Goal: Find specific page/section: Find specific page/section

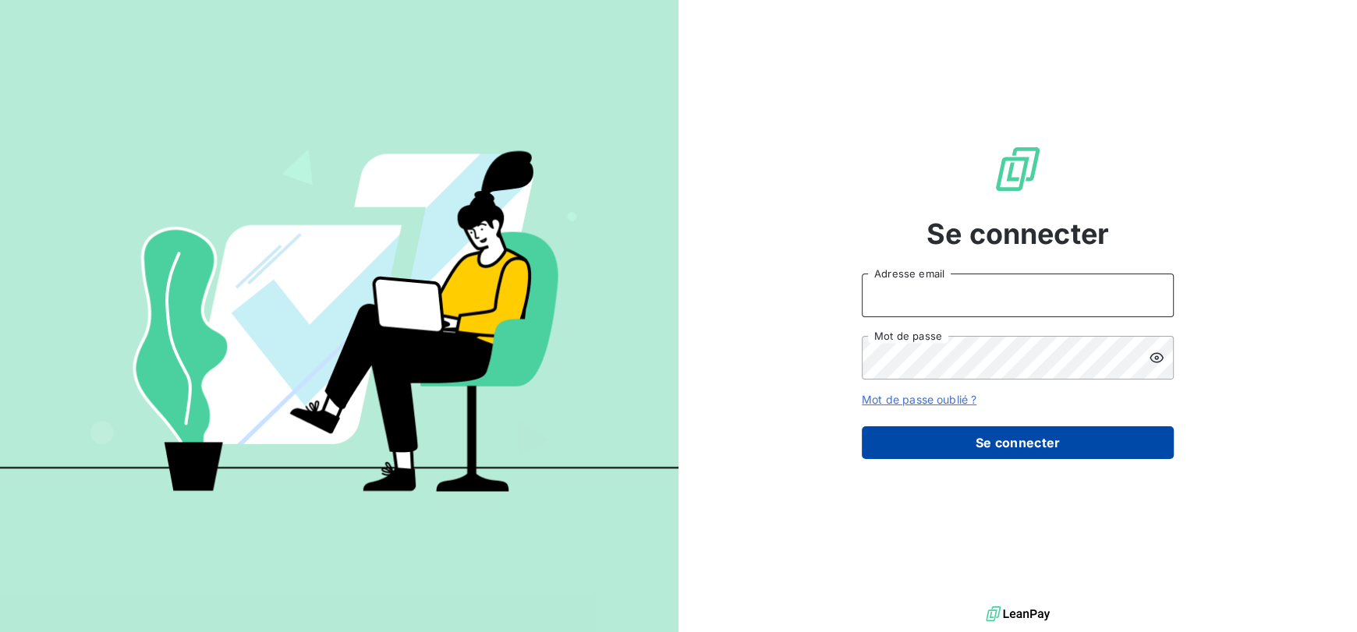
type input "[EMAIL_ADDRESS][DOMAIN_NAME]"
click at [1061, 445] on button "Se connecter" at bounding box center [1018, 443] width 312 height 33
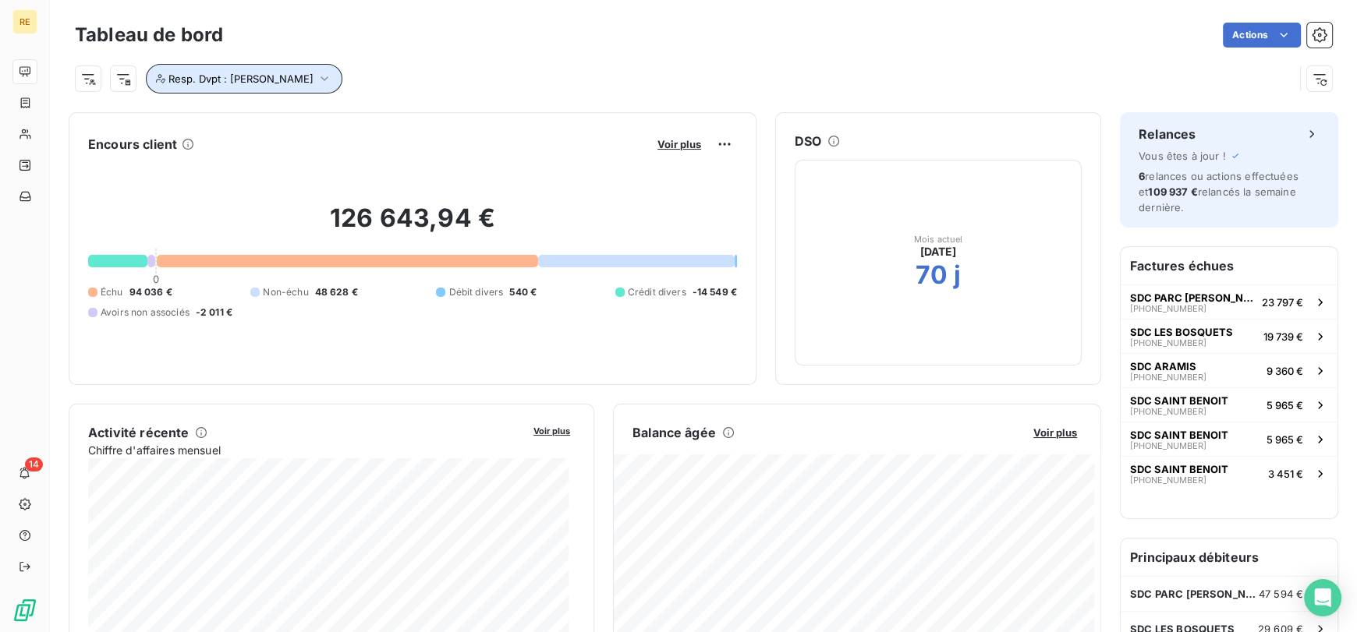
click at [257, 67] on button "Resp. Dvpt : [PERSON_NAME]" at bounding box center [244, 79] width 197 height 30
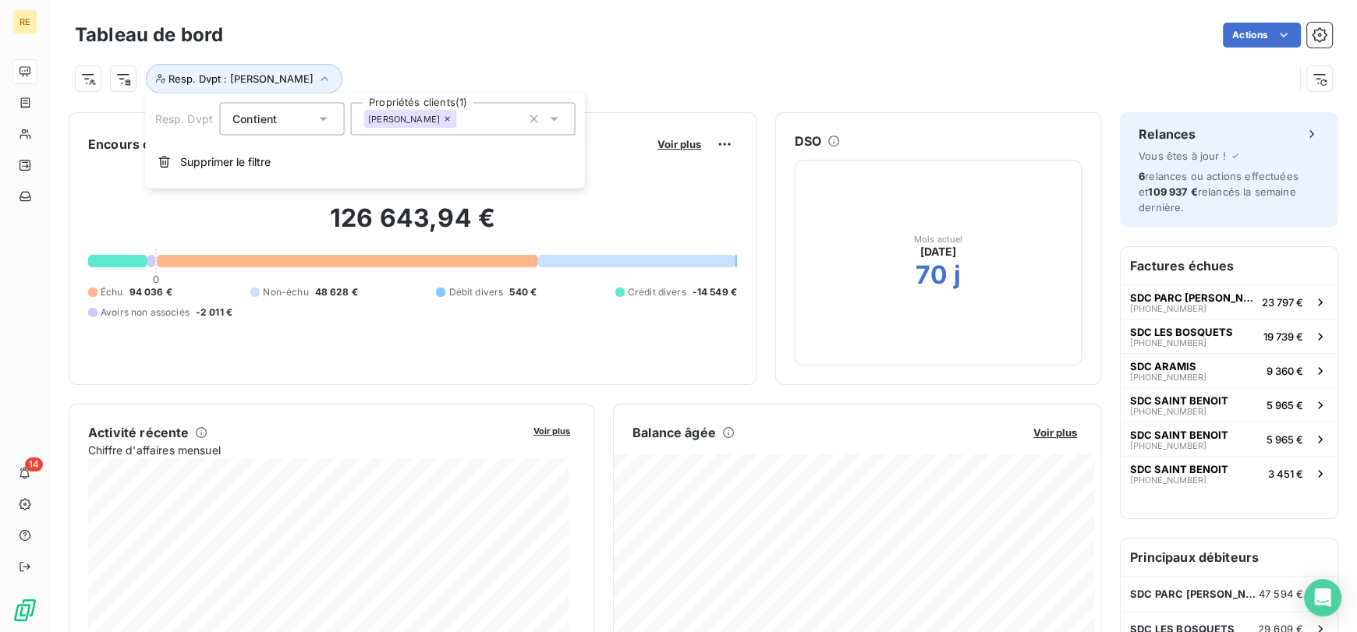
click at [413, 123] on div "[PERSON_NAME]" at bounding box center [410, 119] width 94 height 19
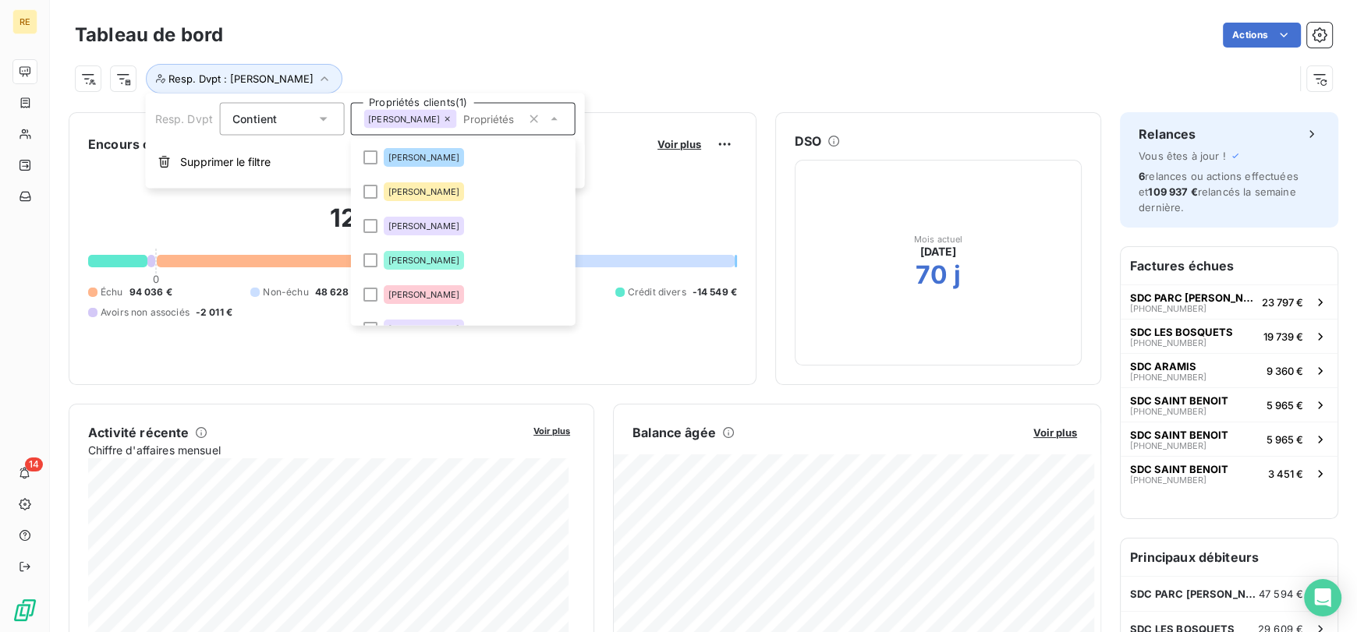
scroll to position [52, 0]
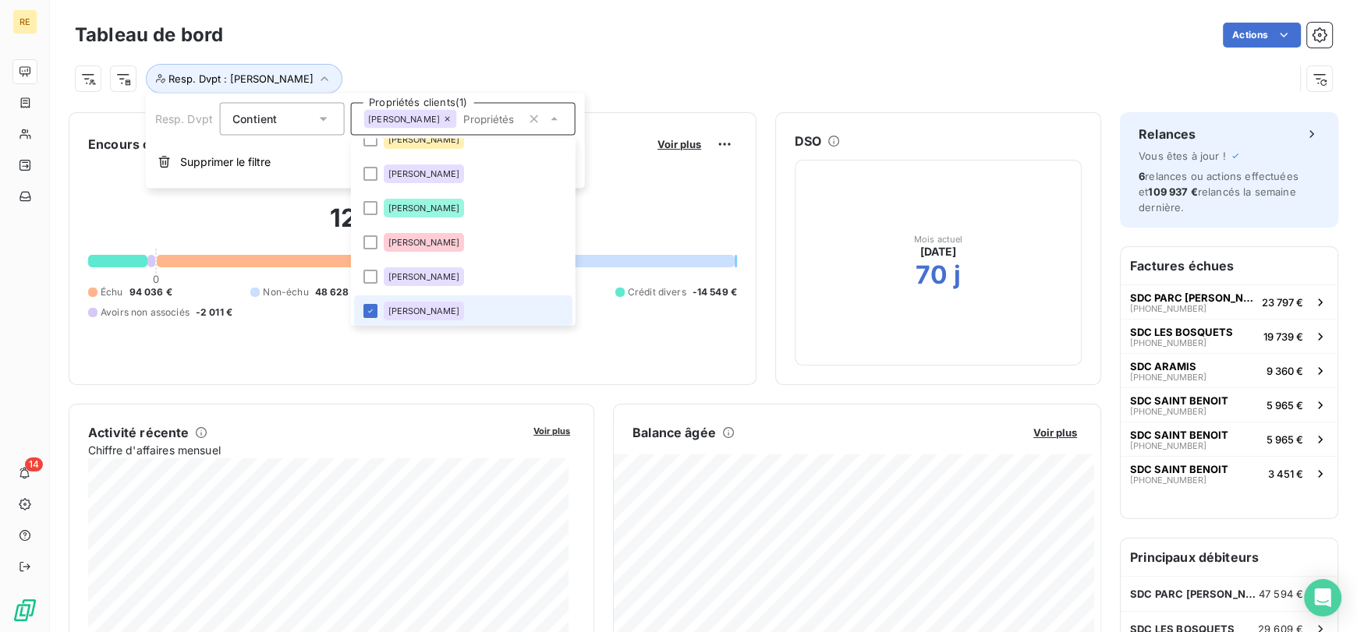
click at [416, 320] on li "[PERSON_NAME]" at bounding box center [462, 311] width 218 height 31
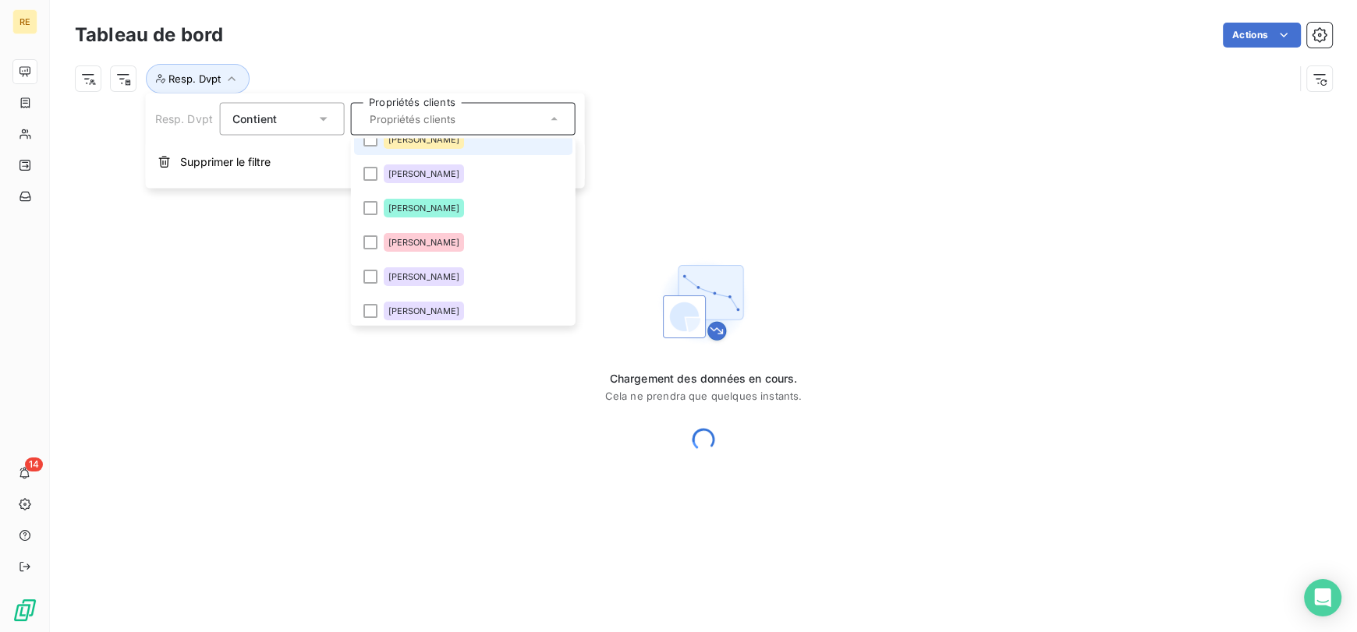
scroll to position [15, 0]
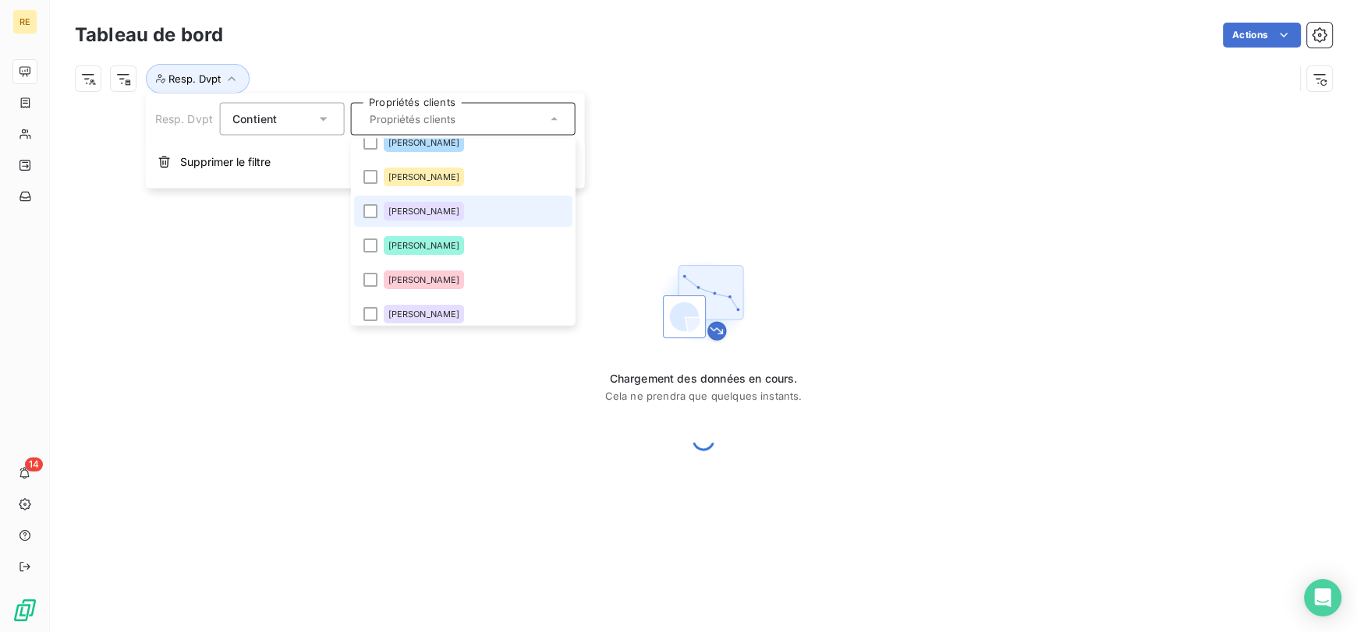
click at [467, 201] on li "[PERSON_NAME]" at bounding box center [462, 211] width 218 height 31
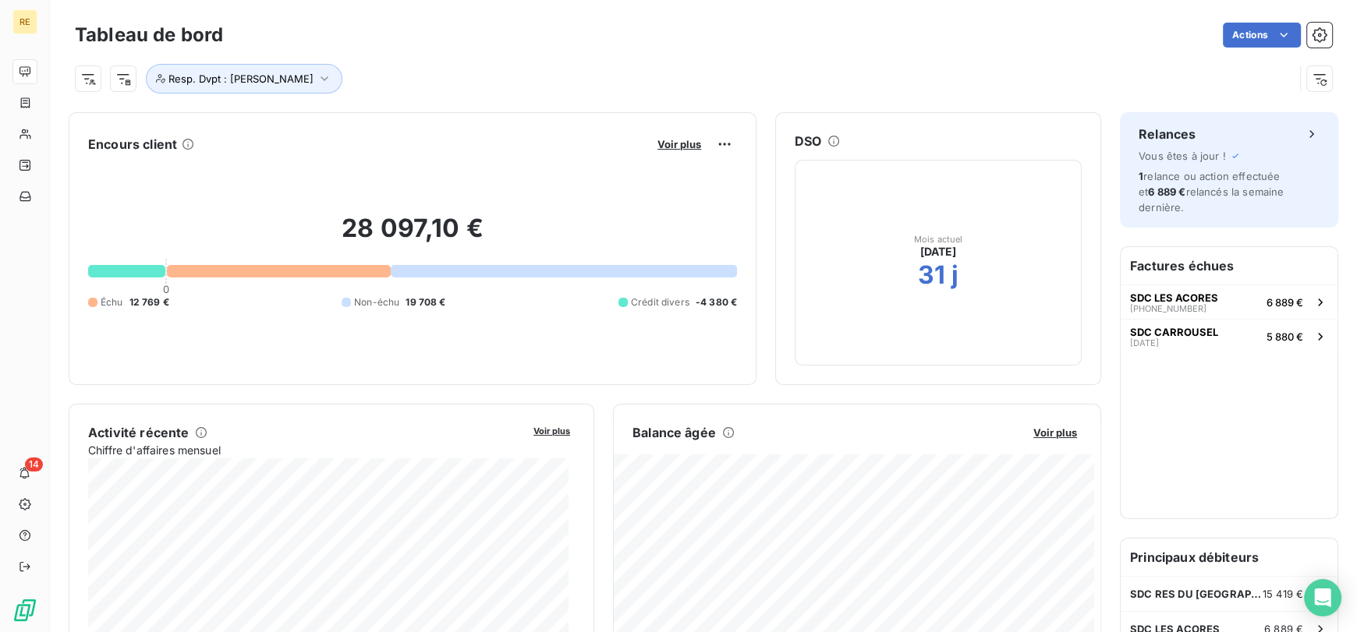
click at [672, 147] on span "Voir plus" at bounding box center [679, 144] width 44 height 12
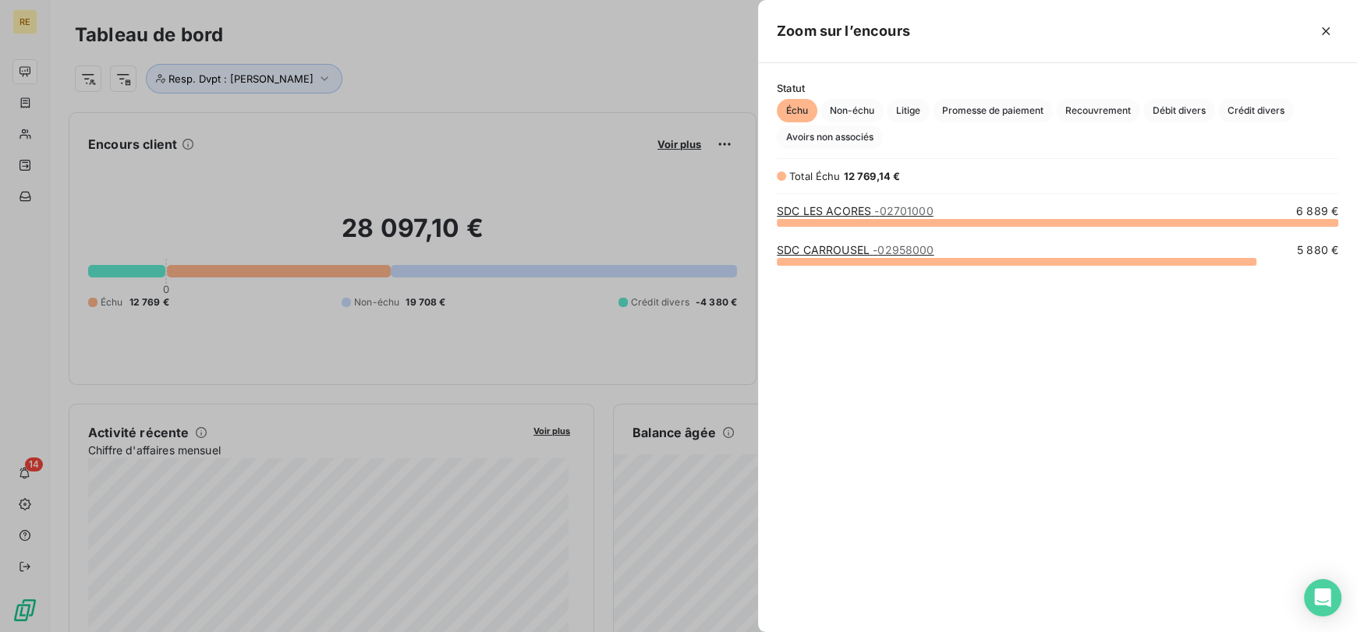
scroll to position [397, 586]
click at [839, 211] on link "SDC LES ACORES - 02701000" at bounding box center [855, 210] width 157 height 13
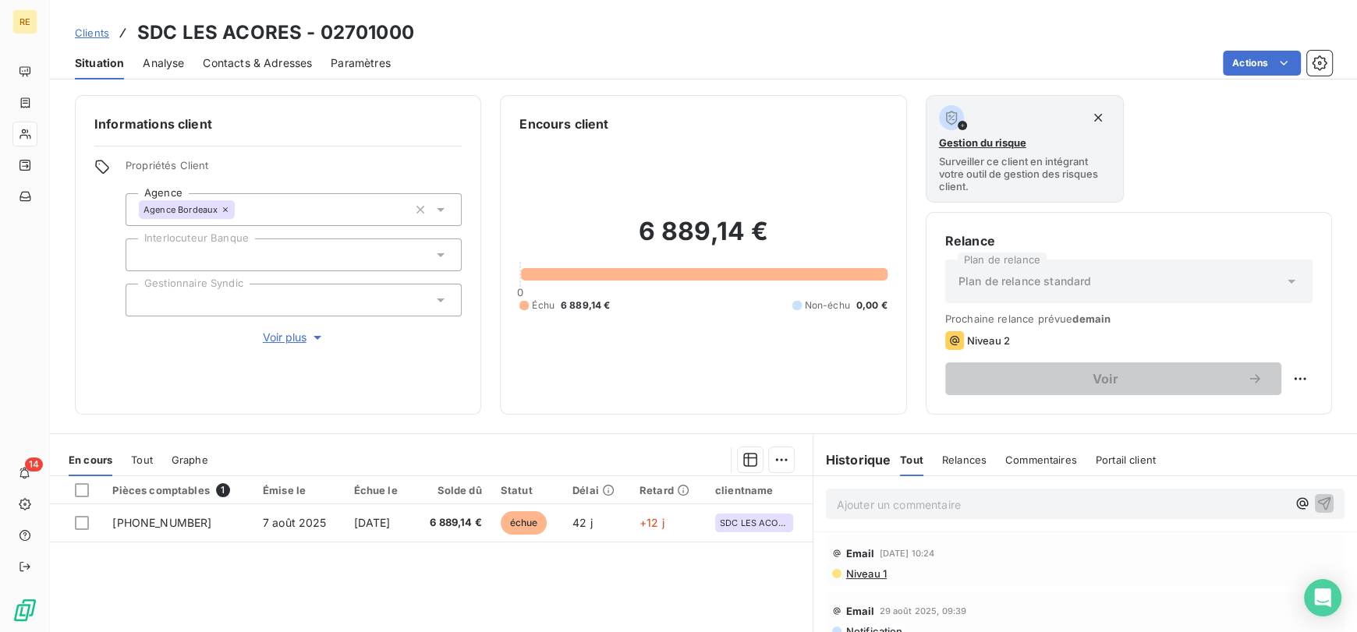
click at [87, 34] on span "Clients" at bounding box center [92, 33] width 34 height 12
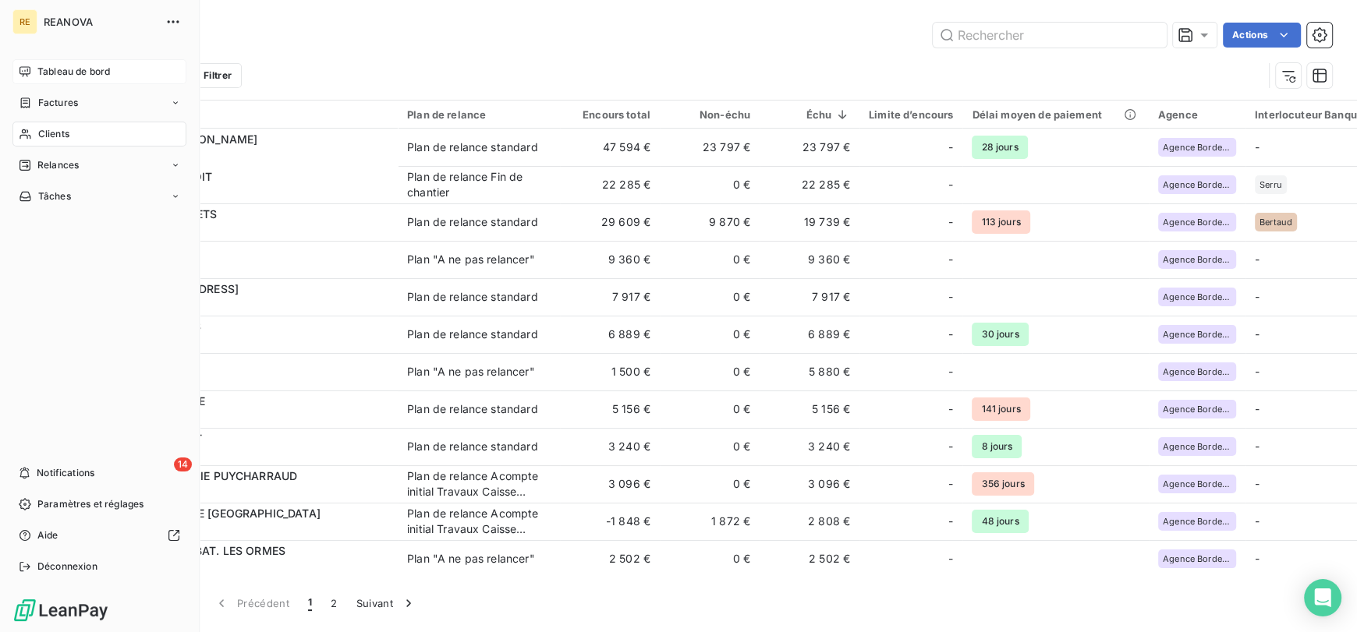
click at [73, 63] on div "Tableau de bord" at bounding box center [99, 71] width 174 height 25
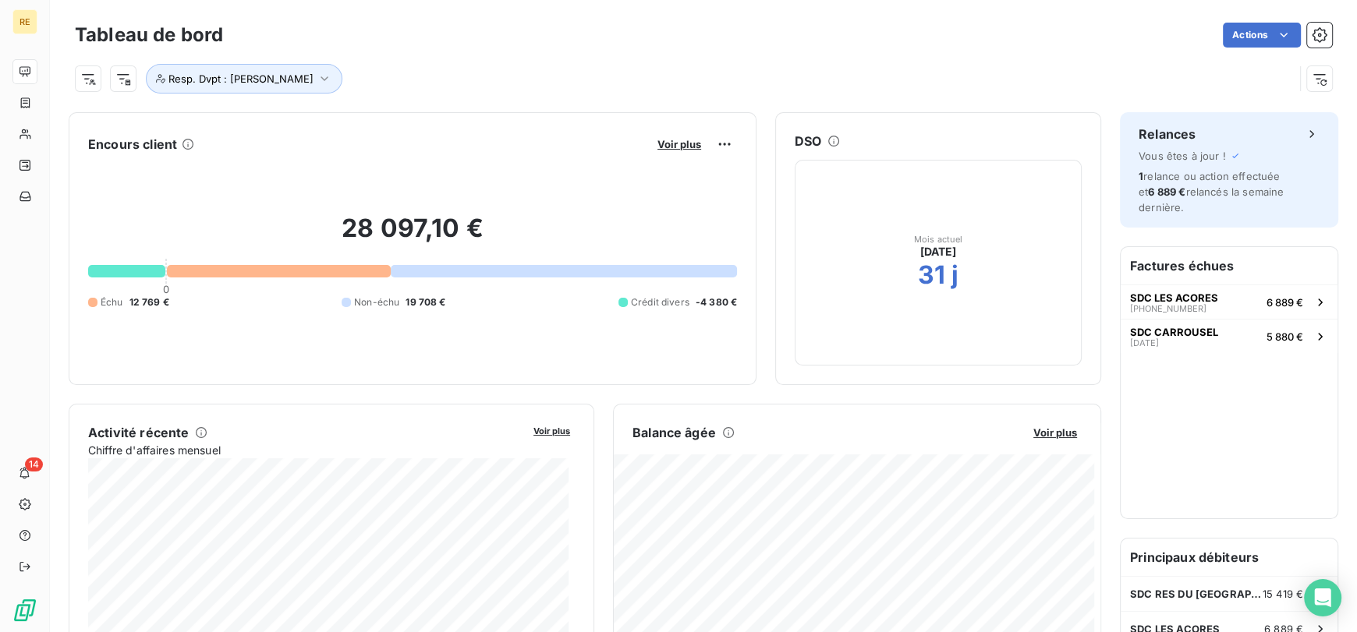
click at [364, 58] on div "Resp. Dvpt : [PERSON_NAME]" at bounding box center [703, 72] width 1257 height 42
click at [657, 139] on span "Voir plus" at bounding box center [679, 144] width 44 height 12
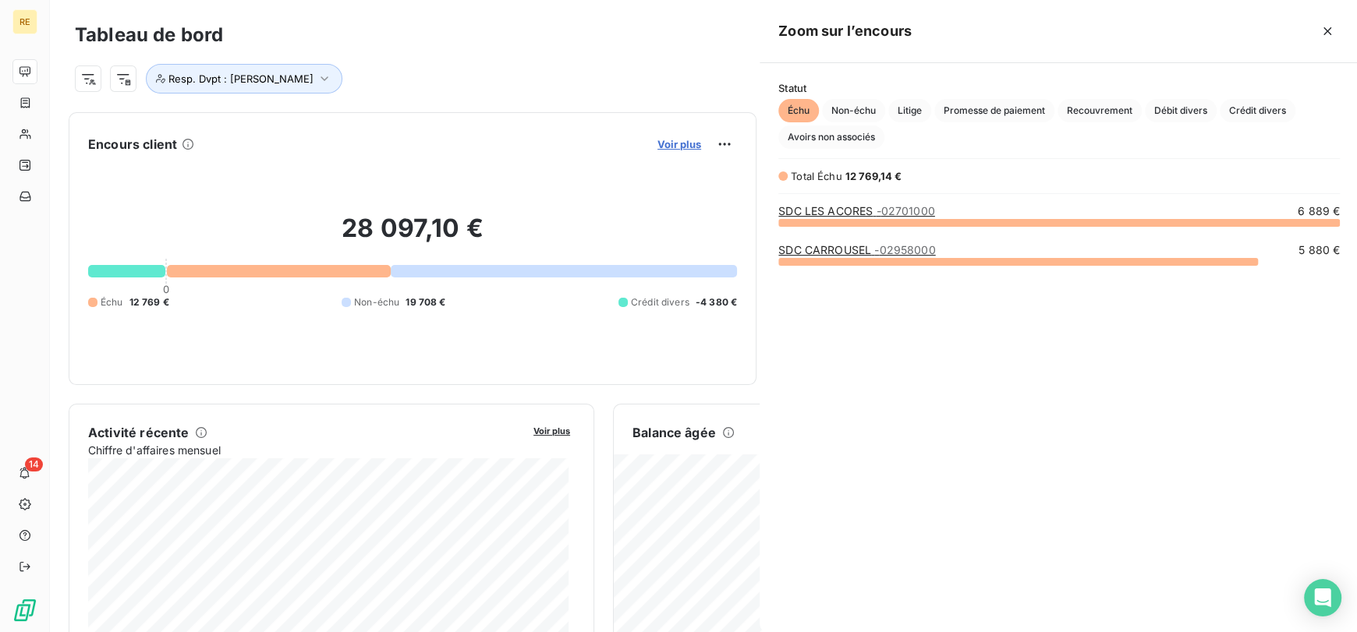
scroll to position [397, 586]
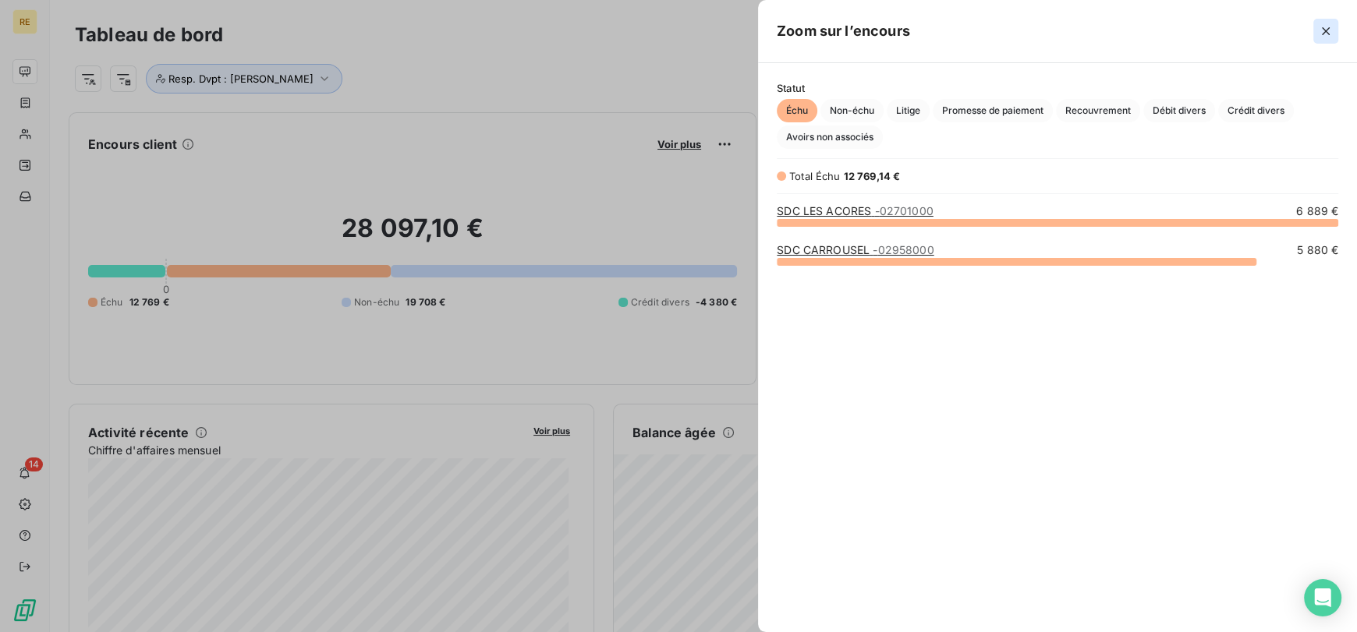
click at [1331, 27] on icon "button" at bounding box center [1326, 31] width 16 height 16
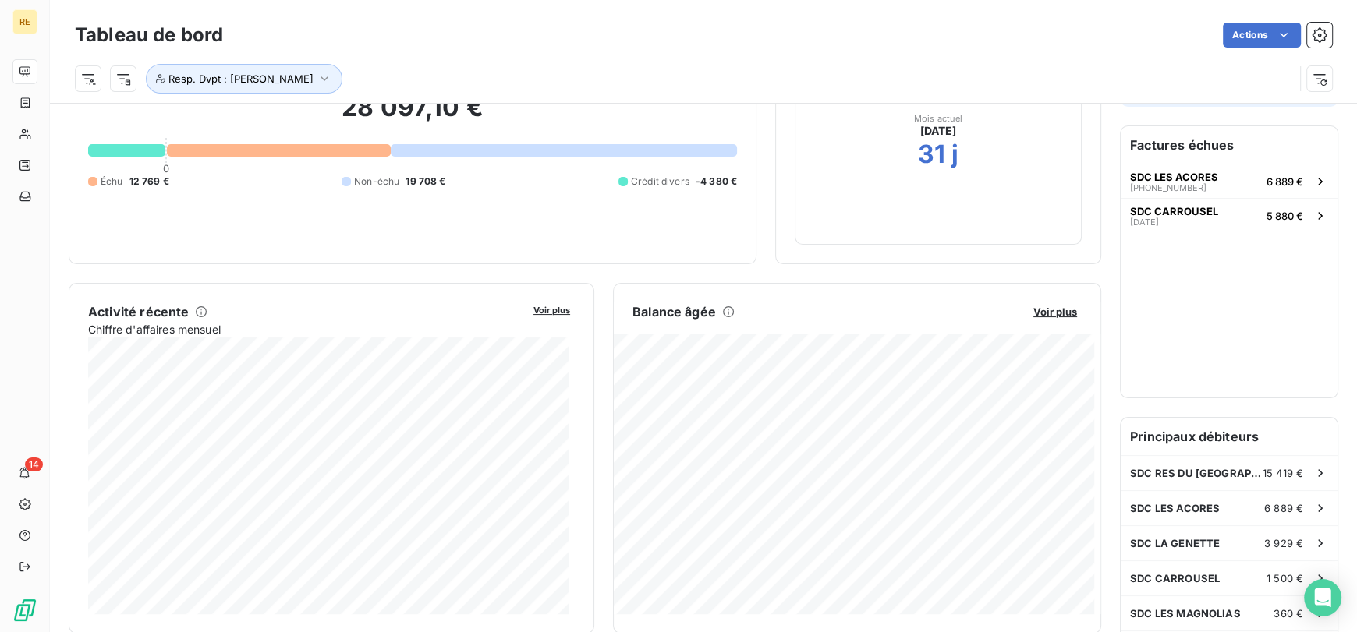
scroll to position [0, 0]
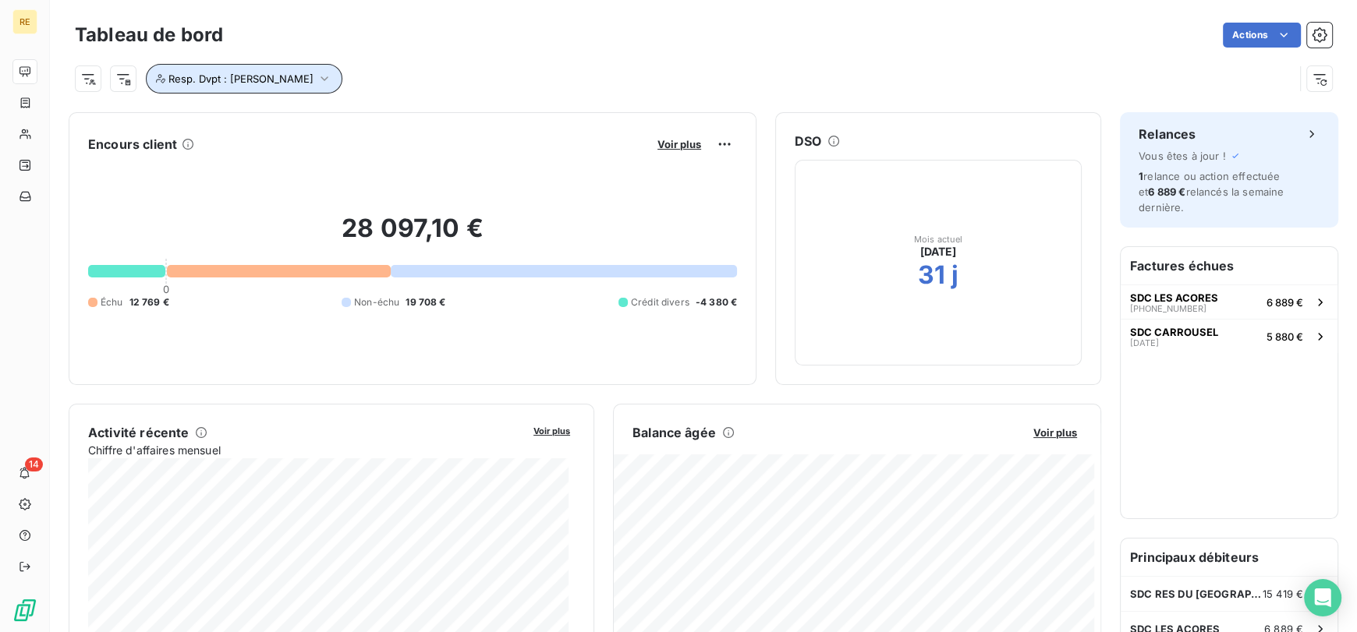
click at [261, 73] on span "Resp. Dvpt : [PERSON_NAME]" at bounding box center [240, 79] width 145 height 12
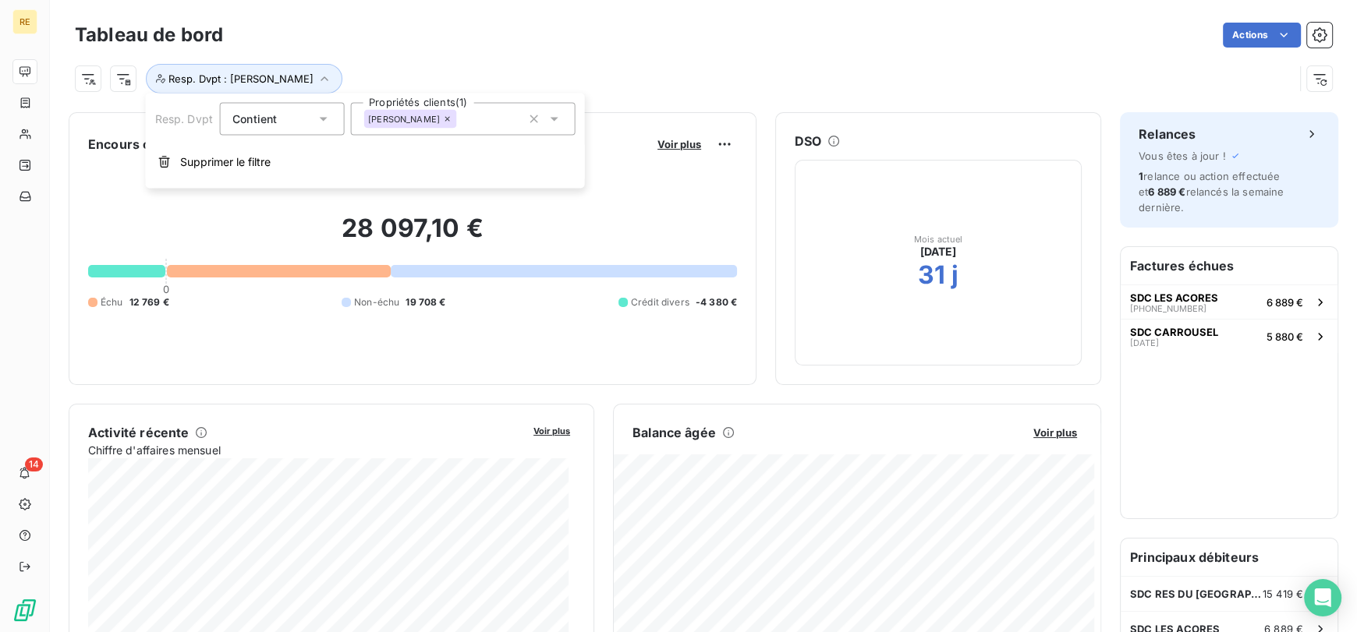
click at [449, 115] on icon at bounding box center [447, 119] width 9 height 9
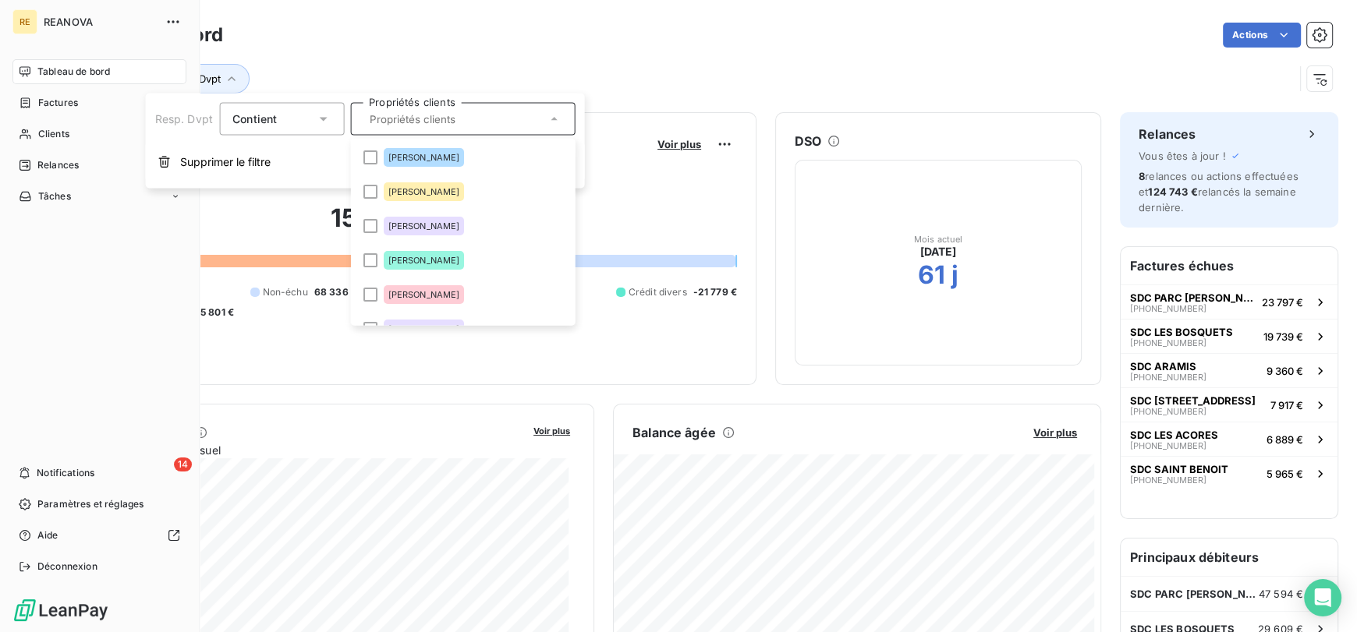
click at [39, 80] on div "Tableau de bord" at bounding box center [99, 71] width 174 height 25
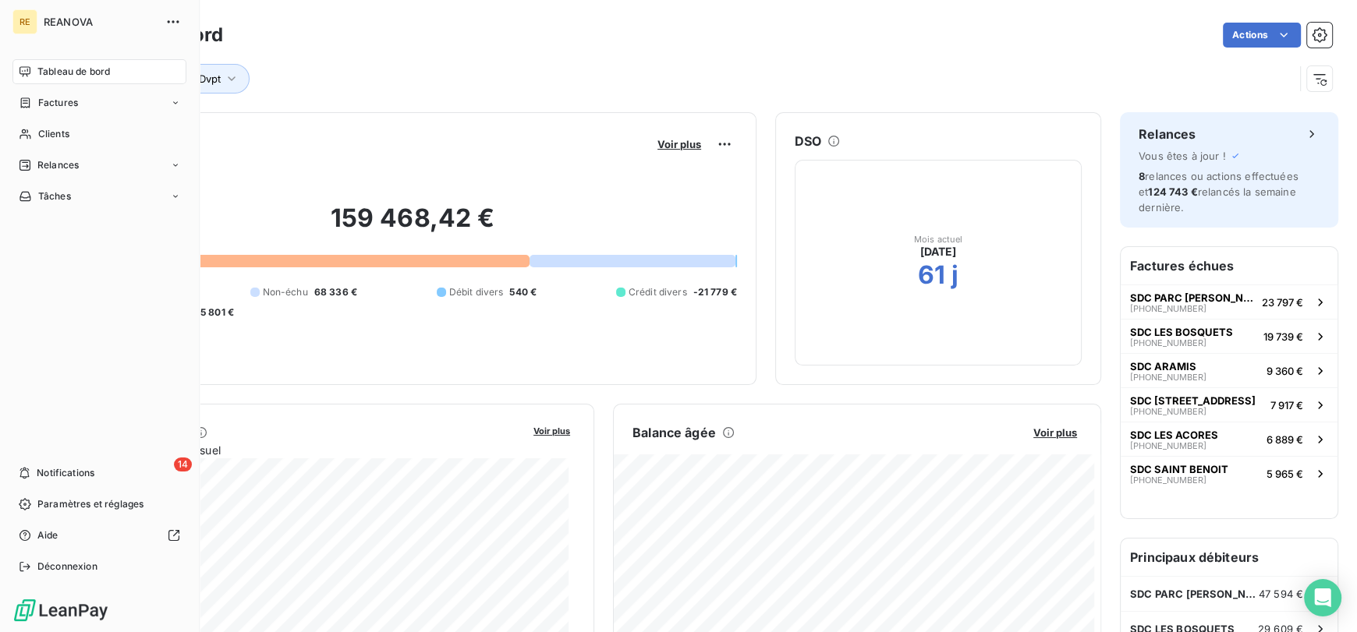
click at [89, 75] on span "Tableau de bord" at bounding box center [73, 72] width 73 height 14
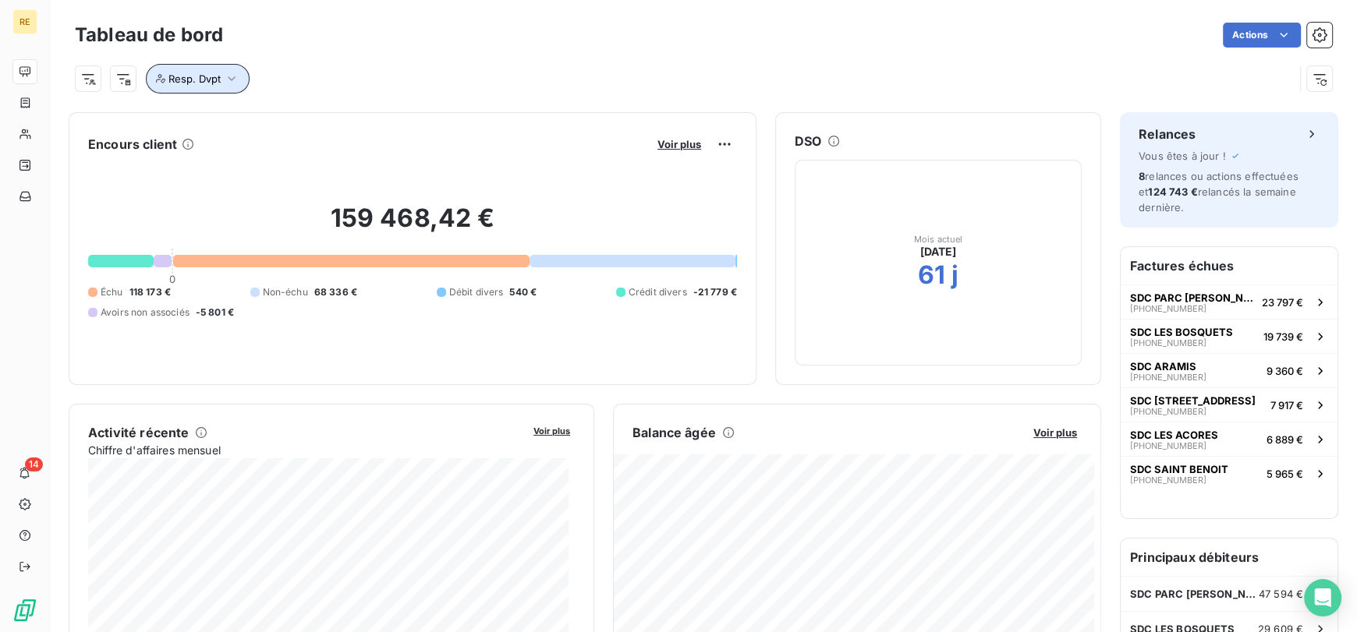
click at [225, 76] on icon "button" at bounding box center [232, 79] width 16 height 16
click at [389, 109] on div at bounding box center [462, 119] width 225 height 33
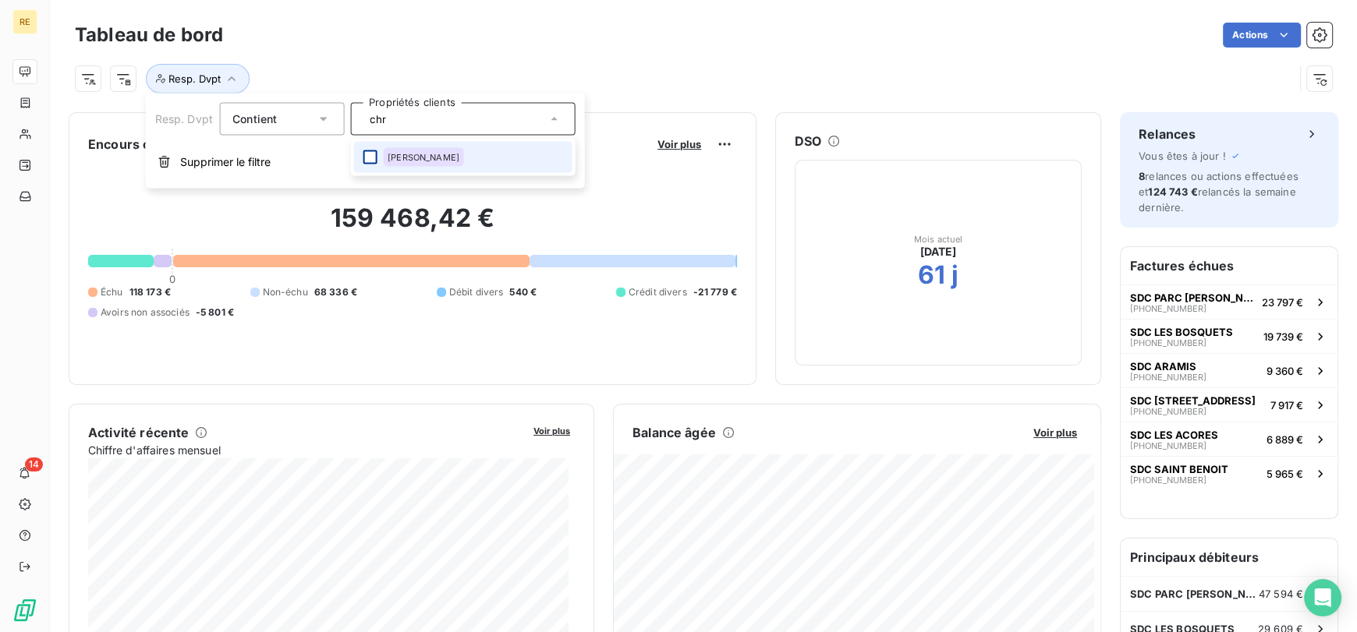
type input "chr"
click at [368, 154] on div at bounding box center [370, 158] width 14 height 14
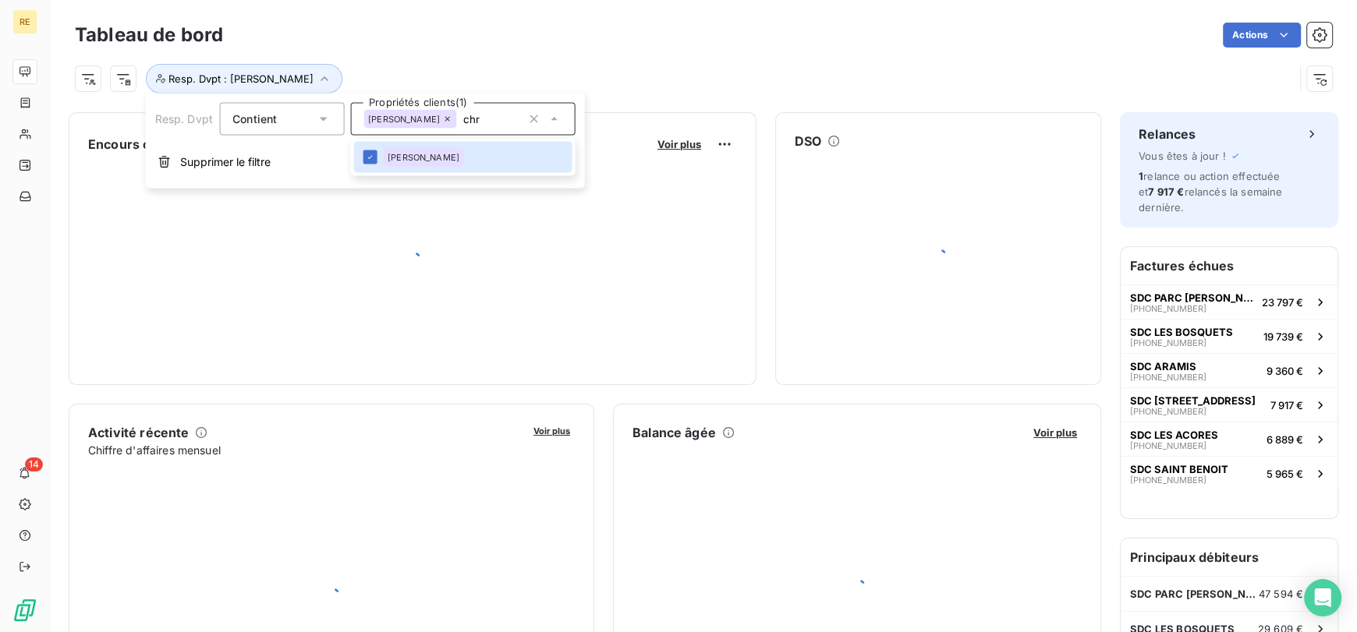
click at [475, 27] on div "Actions" at bounding box center [787, 35] width 1090 height 25
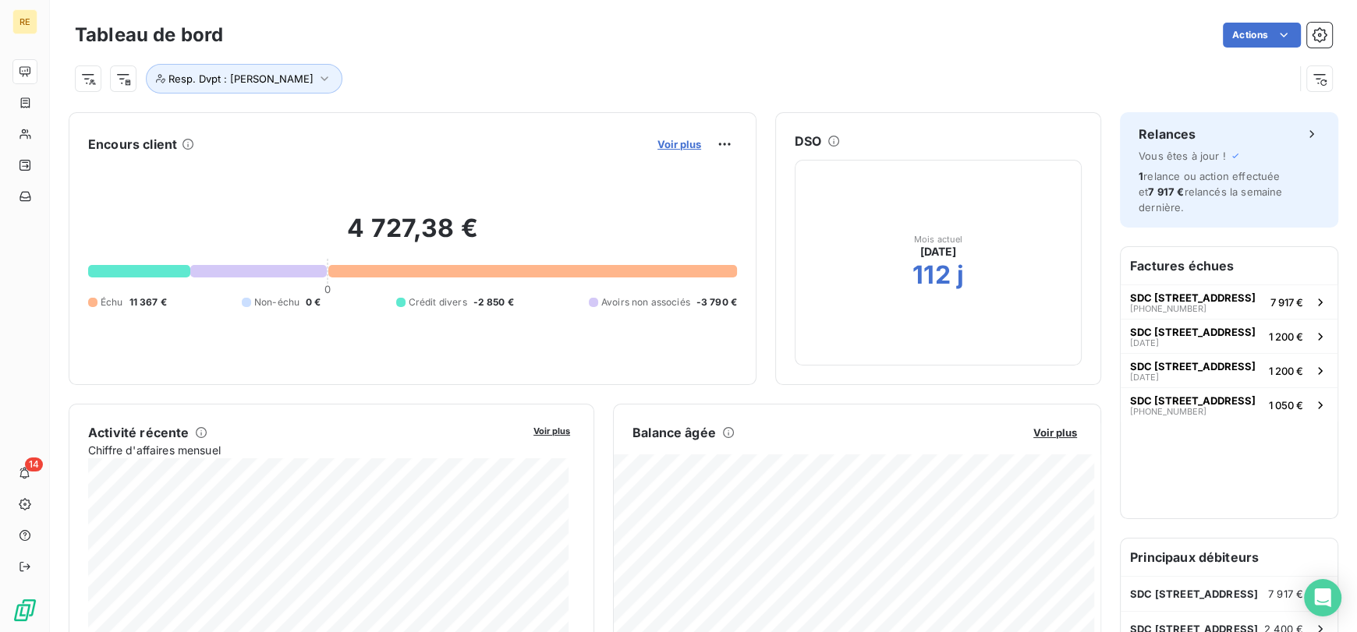
click at [658, 147] on span "Voir plus" at bounding box center [679, 144] width 44 height 12
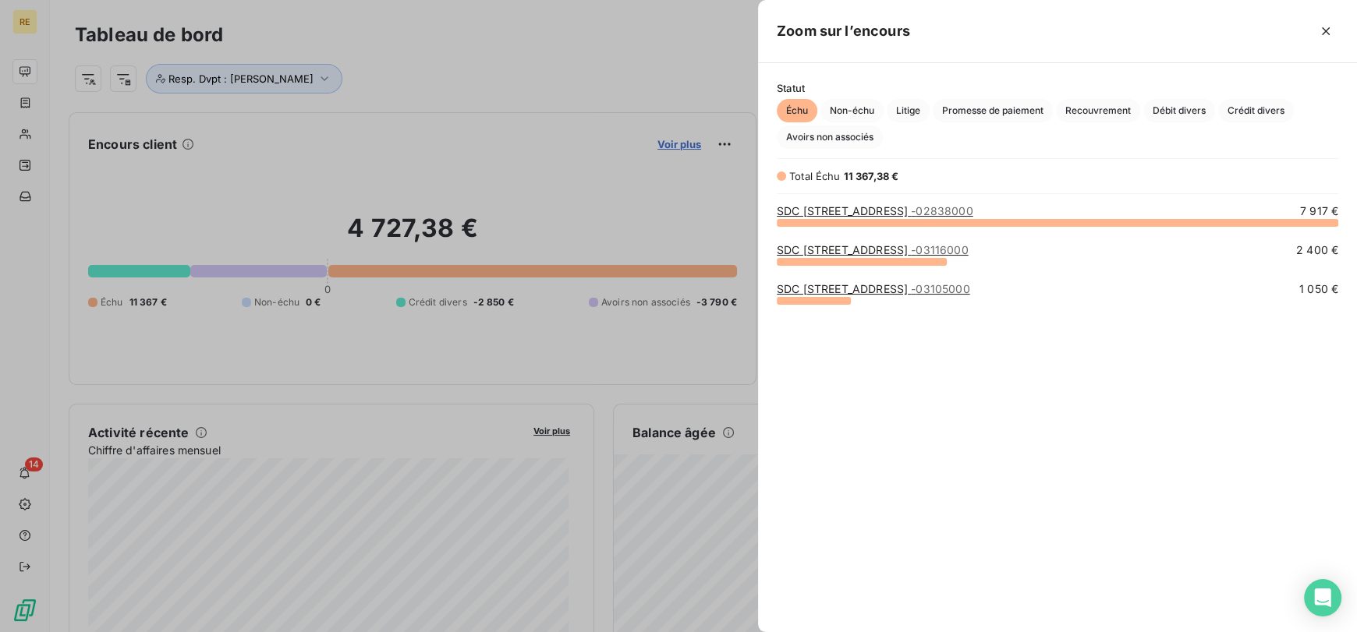
scroll to position [397, 586]
click at [365, 125] on div at bounding box center [678, 316] width 1357 height 632
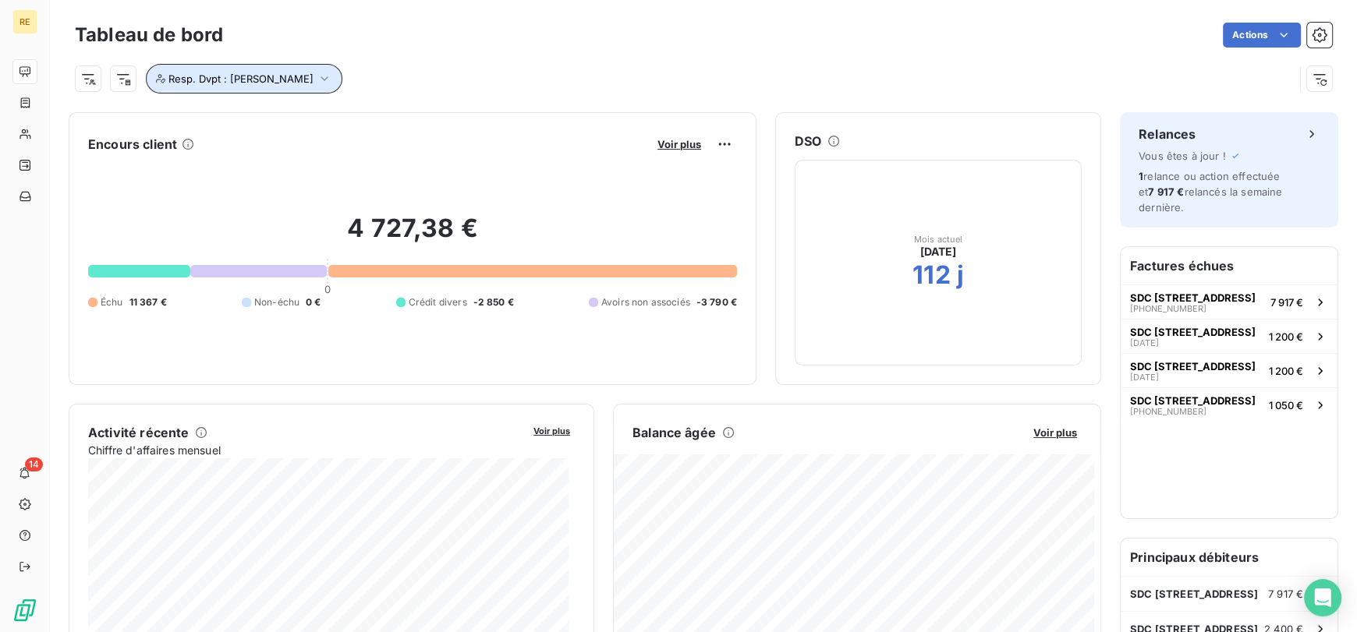
click at [250, 81] on span "Resp. Dvpt : [PERSON_NAME]" at bounding box center [240, 79] width 145 height 12
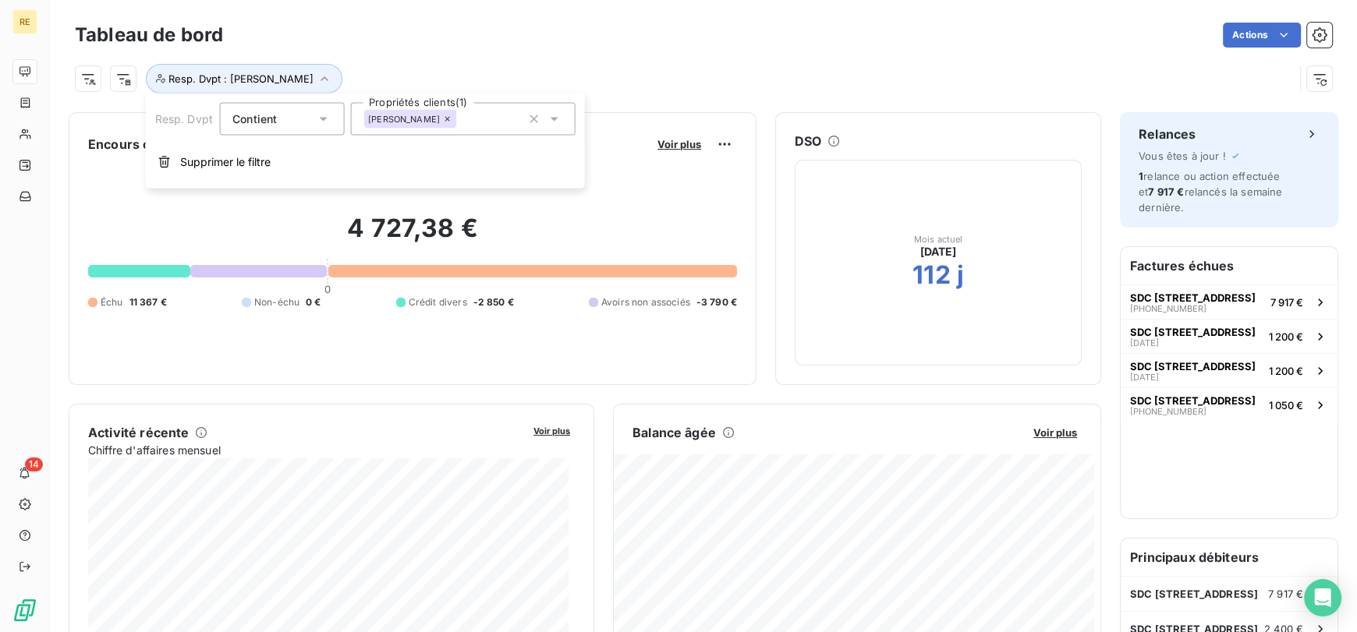
click at [452, 121] on icon at bounding box center [447, 119] width 9 height 9
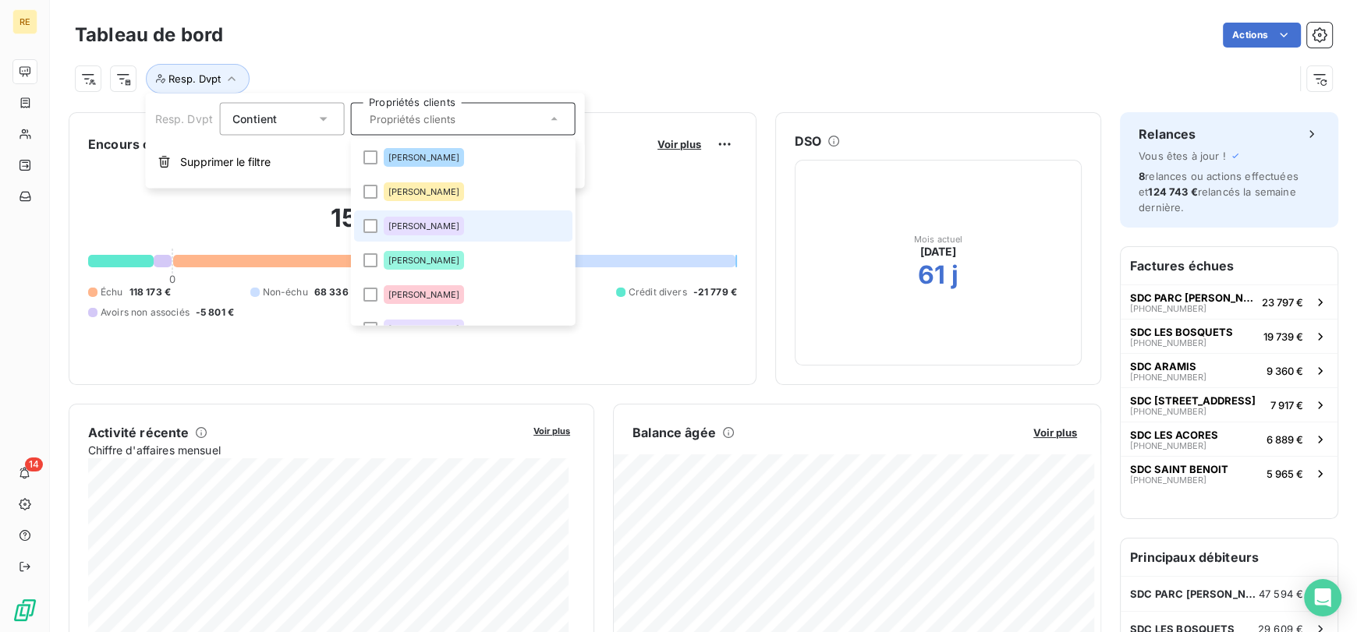
click at [427, 228] on span "[PERSON_NAME]" at bounding box center [424, 225] width 72 height 9
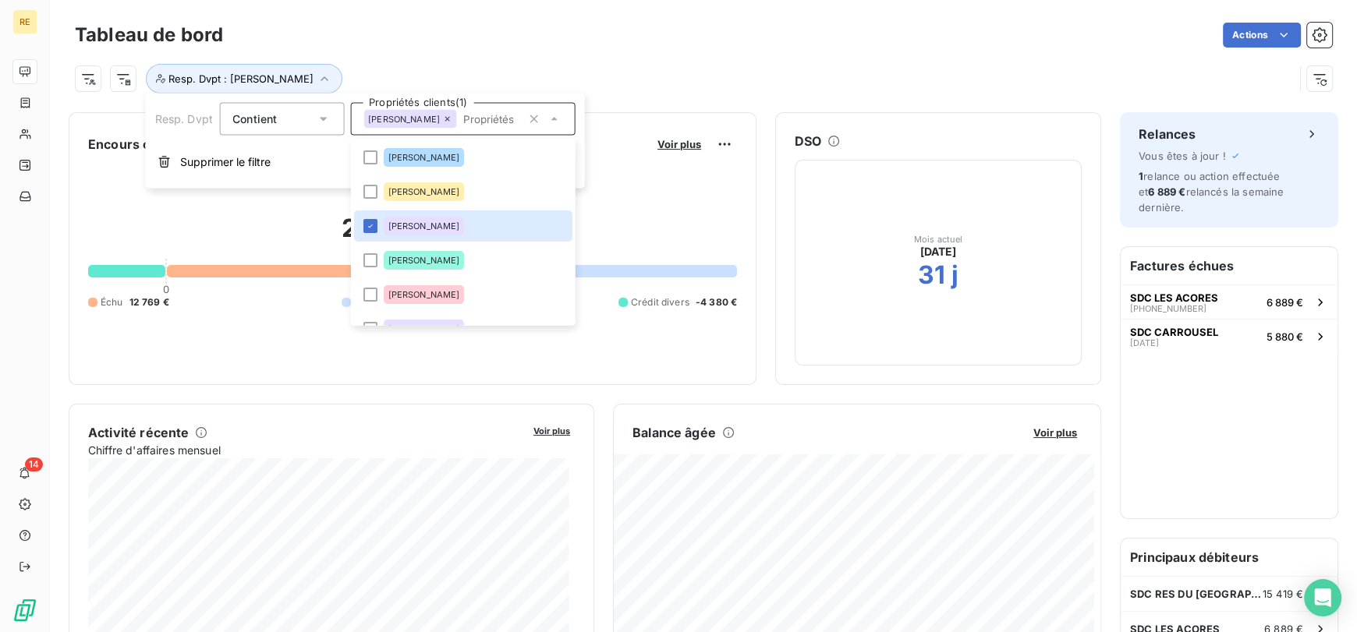
click at [483, 68] on div "Resp. Dvpt : [PERSON_NAME]" at bounding box center [684, 79] width 1219 height 30
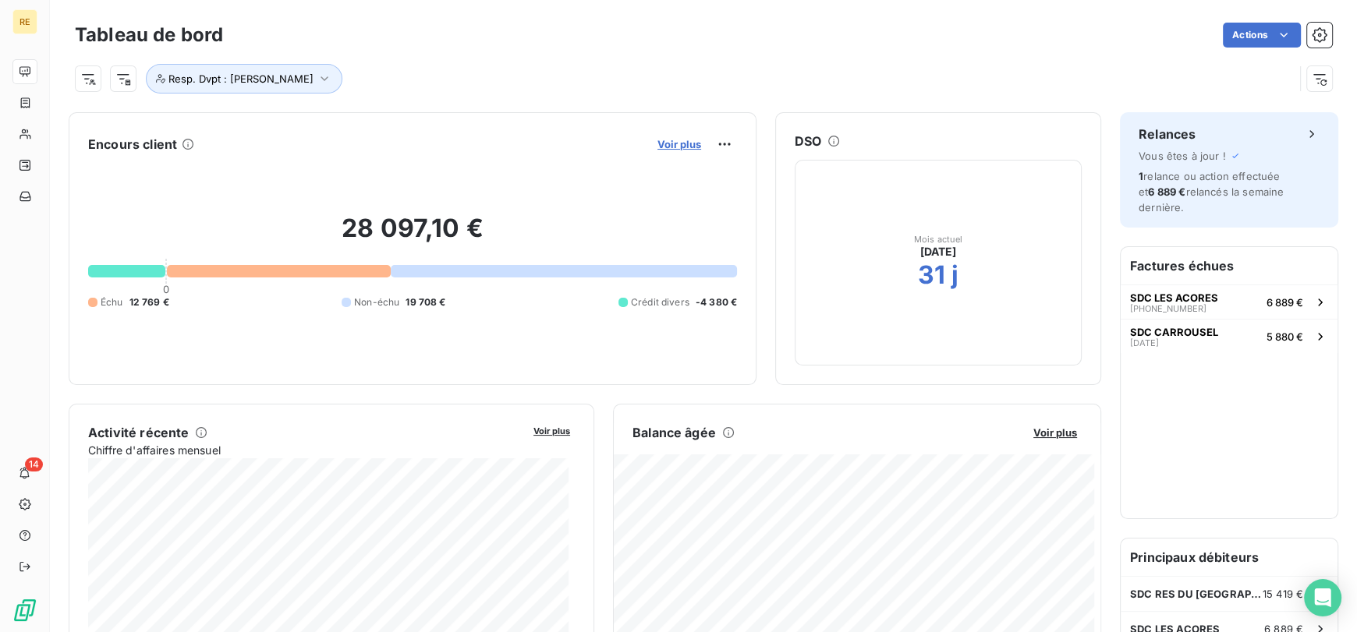
click at [657, 148] on span "Voir plus" at bounding box center [679, 144] width 44 height 12
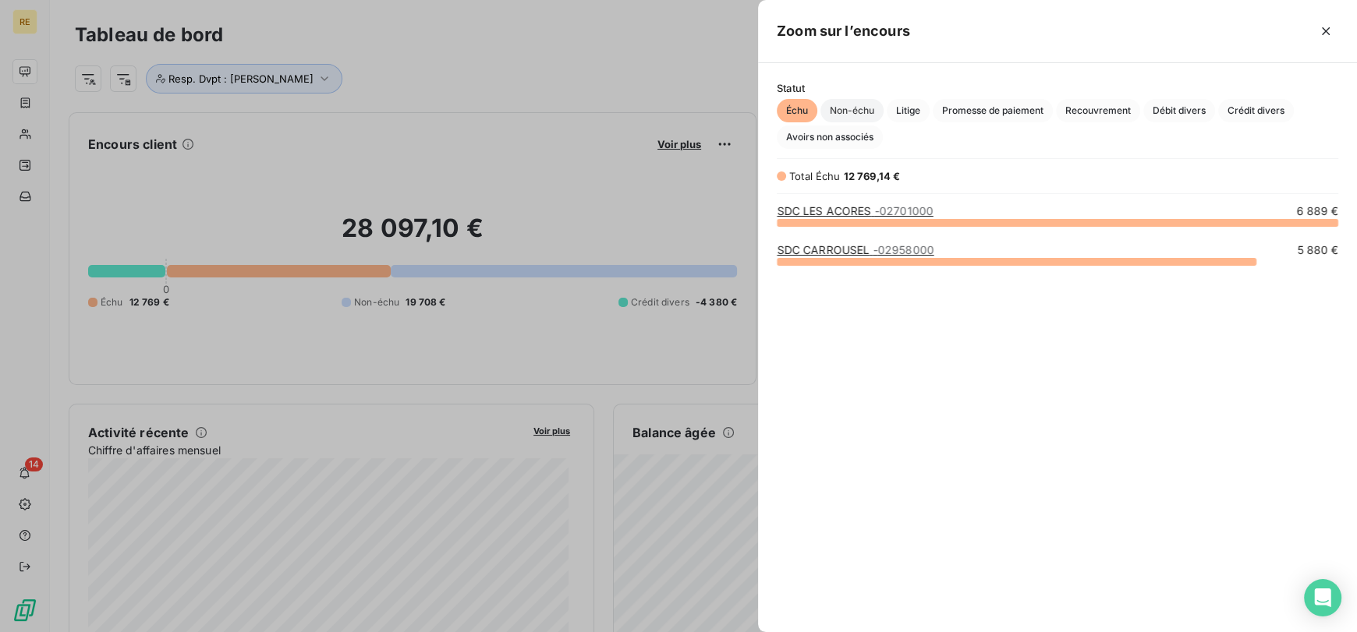
click at [853, 106] on span "Non-échu" at bounding box center [851, 110] width 63 height 23
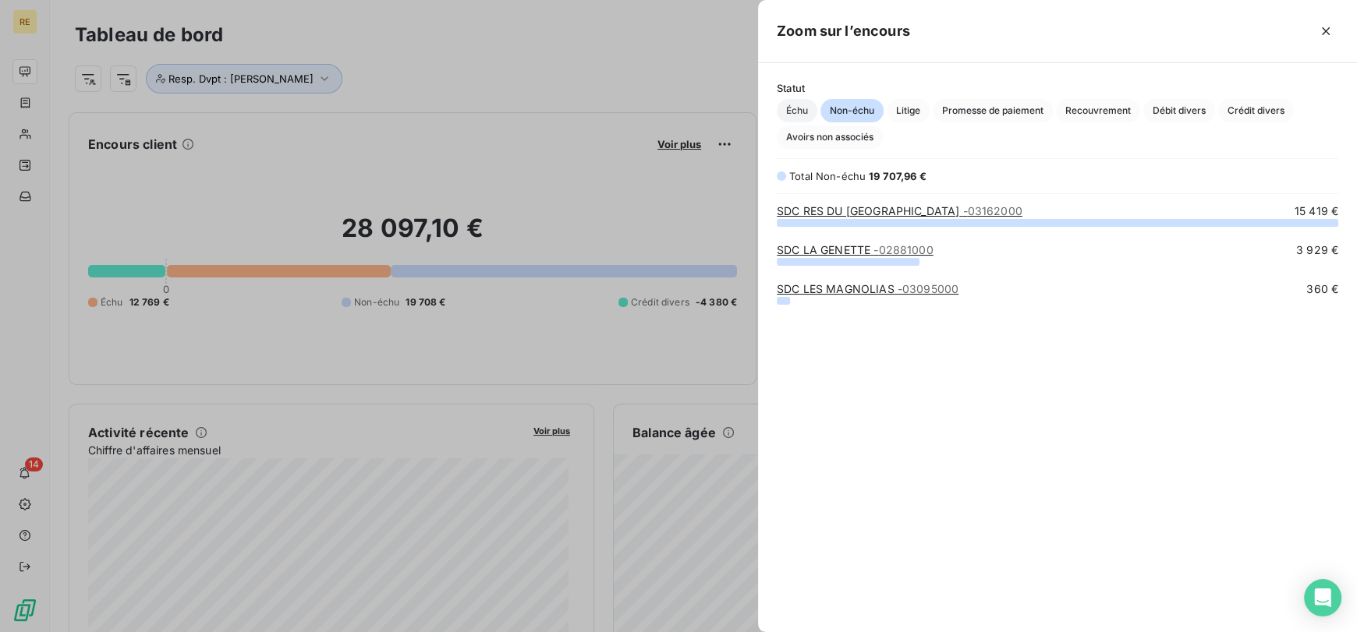
click at [803, 109] on span "Échu" at bounding box center [797, 110] width 41 height 23
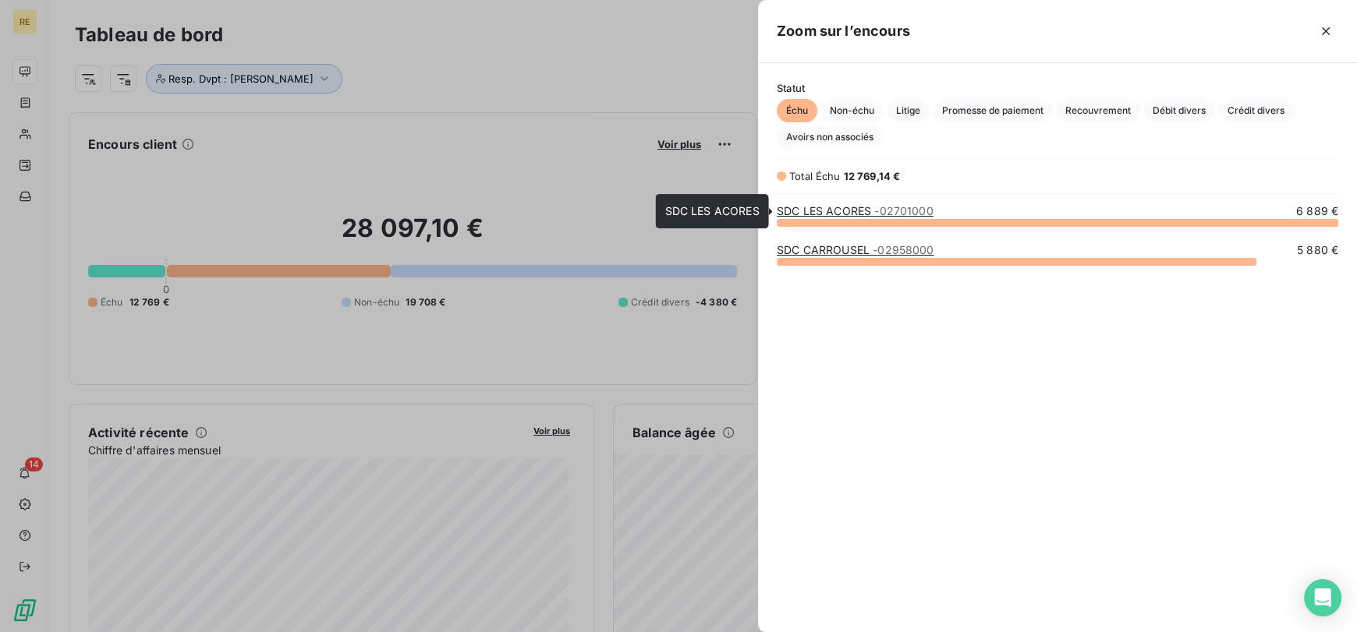
click at [876, 206] on span "- 02701000" at bounding box center [903, 210] width 58 height 13
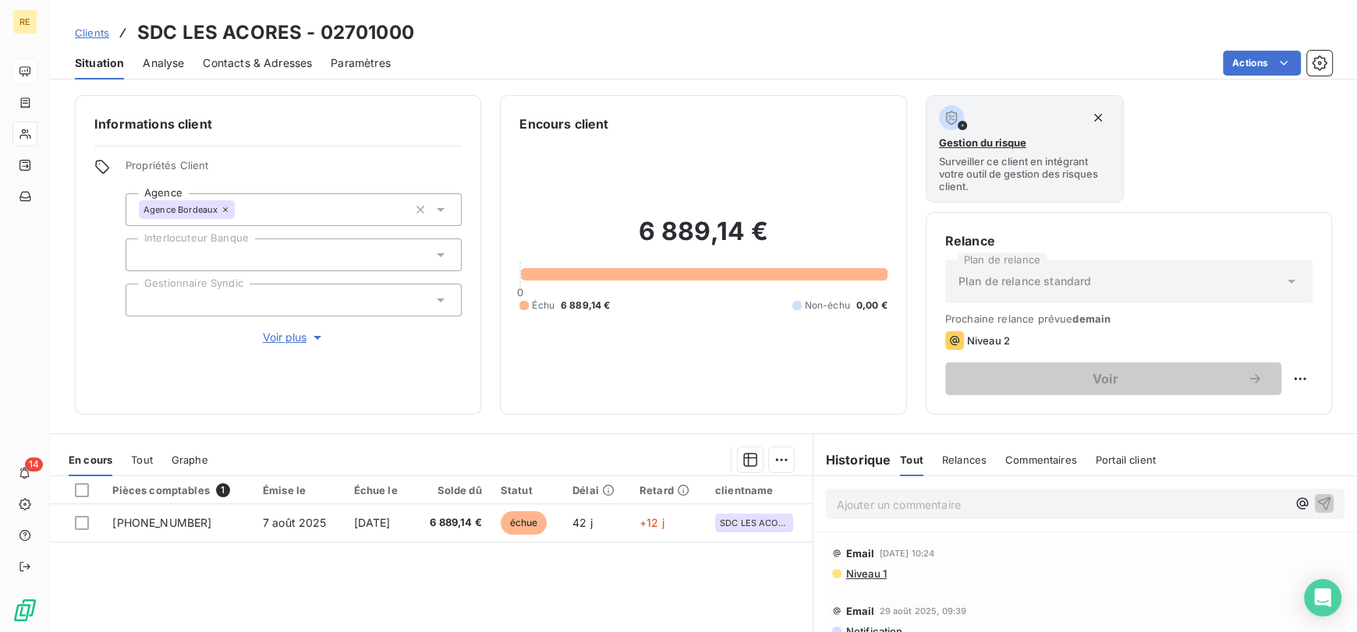
scroll to position [52, 0]
